Goal: Information Seeking & Learning: Learn about a topic

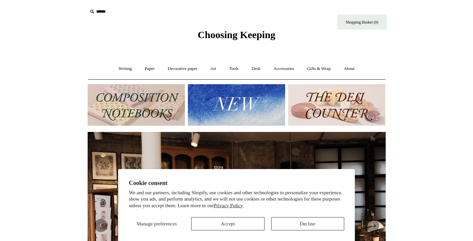
click at [223, 231] on section "Cookie consent We and our partners, including Shopify, use cookies and other te…" at bounding box center [236, 205] width 237 height 72
click at [231, 224] on button "Accept" at bounding box center [227, 224] width 73 height 13
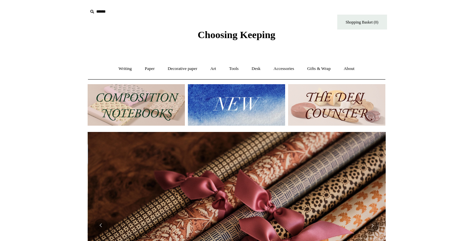
scroll to position [0, 597]
click at [357, 66] on link "About +" at bounding box center [349, 69] width 23 height 18
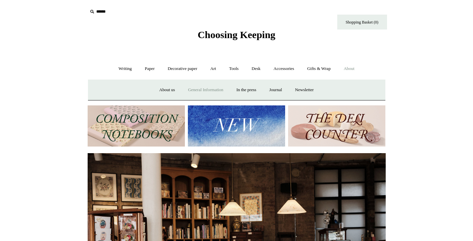
scroll to position [0, 253]
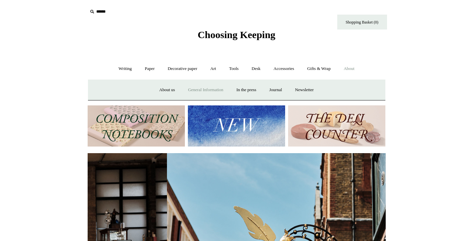
click at [197, 88] on link "General Information" at bounding box center [205, 90] width 47 height 18
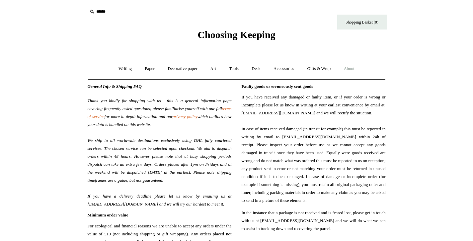
click at [350, 69] on link "About +" at bounding box center [349, 69] width 23 height 18
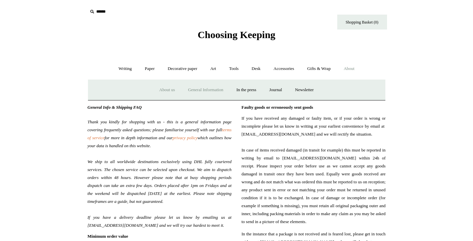
click at [162, 93] on link "About us" at bounding box center [167, 90] width 28 height 18
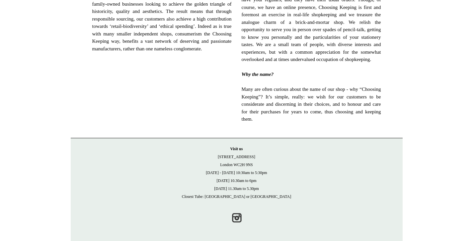
scroll to position [434, 0]
